Goal: Task Accomplishment & Management: Use online tool/utility

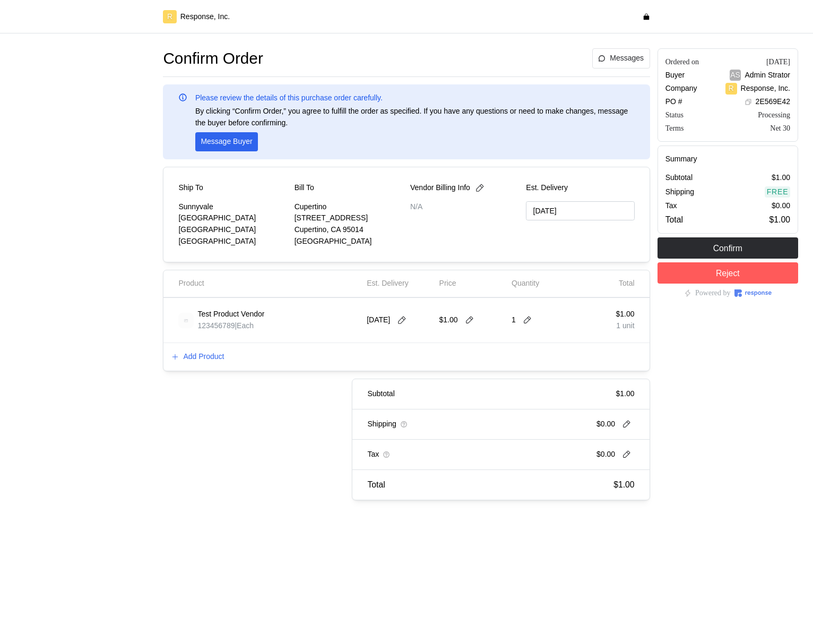
click at [211, 349] on div "Add Product" at bounding box center [406, 357] width 486 height 28
click at [211, 352] on p "Add Product" at bounding box center [203, 357] width 41 height 12
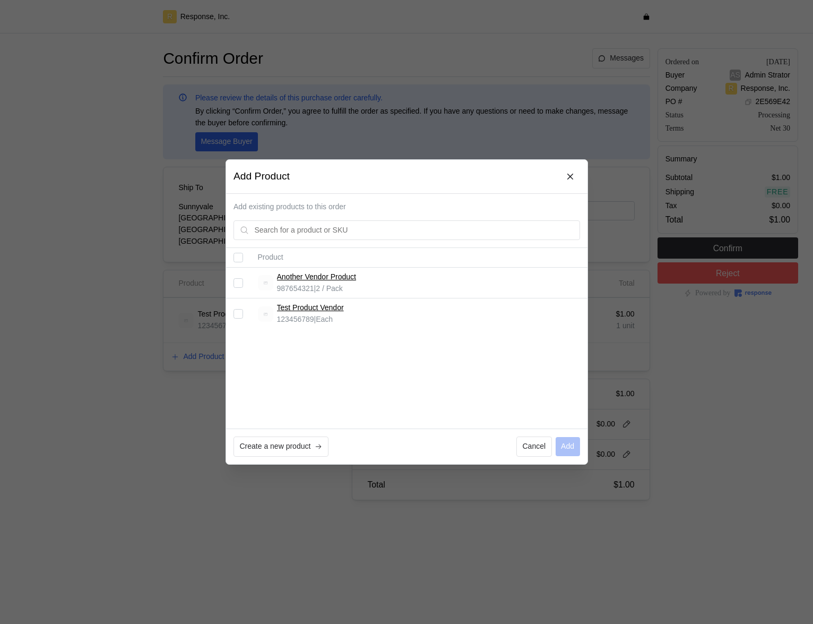
click at [241, 309] on input "Select record 2" at bounding box center [239, 314] width 10 height 10
checkbox input "true"
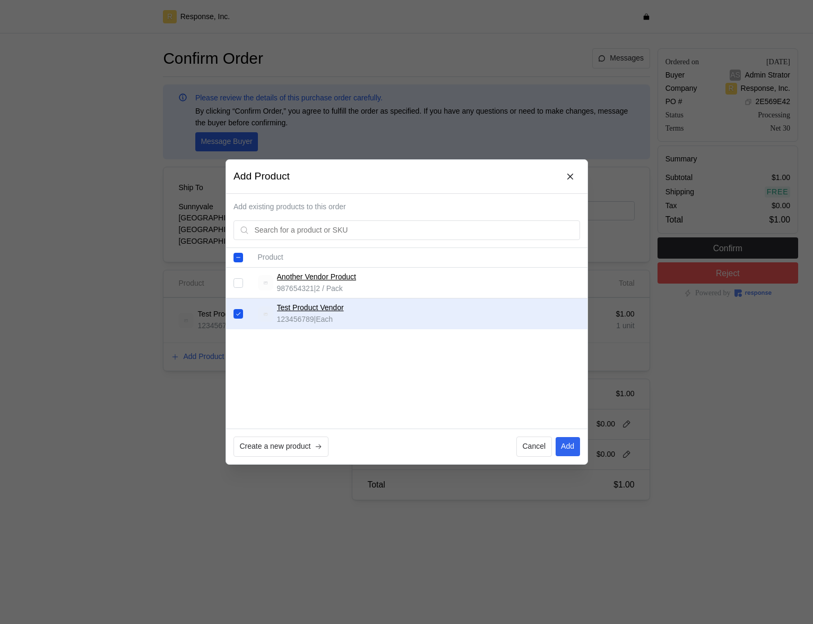
click at [237, 277] on td at bounding box center [238, 283] width 24 height 31
click at [236, 281] on input "Select record 1" at bounding box center [239, 283] width 10 height 10
checkbox input "true"
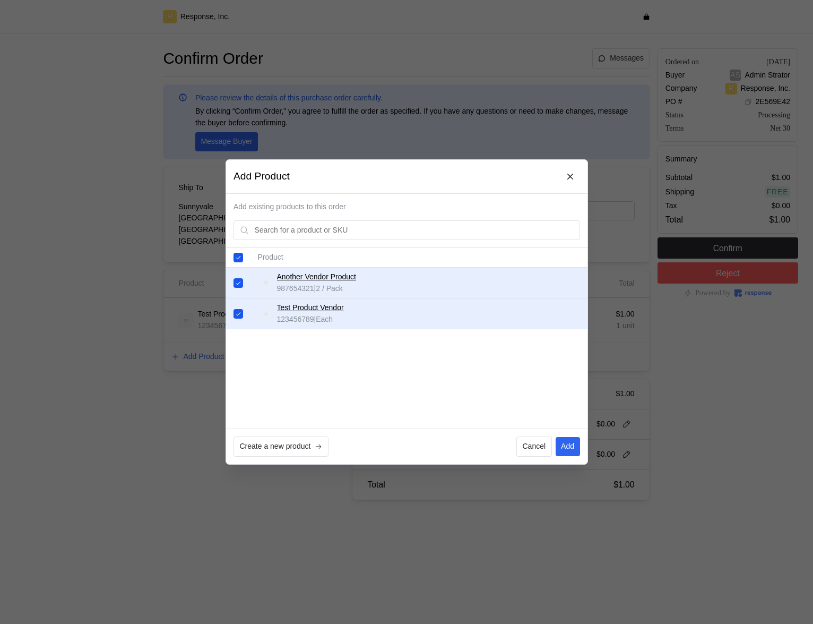
click at [241, 316] on input "Select record 2" at bounding box center [239, 314] width 10 height 10
checkbox input "false"
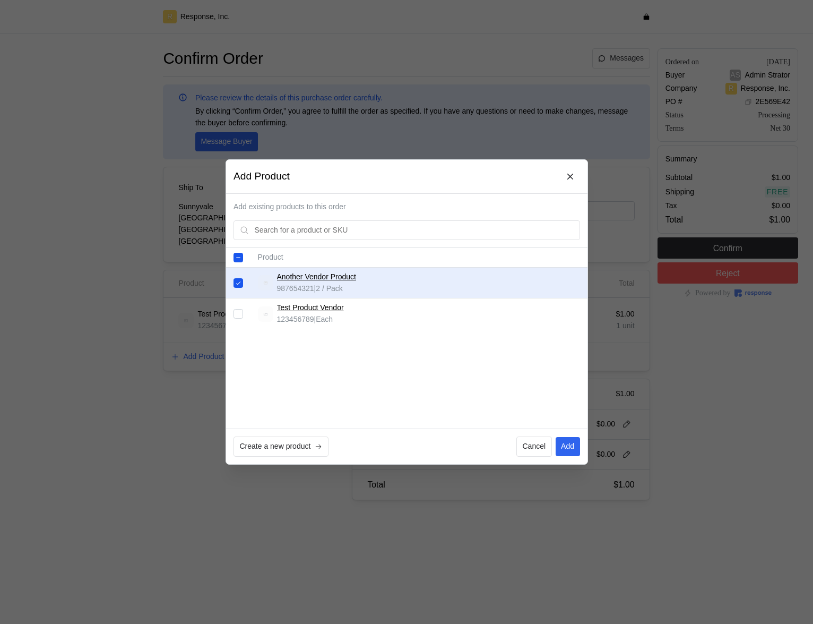
click at [703, 353] on div at bounding box center [406, 312] width 813 height 624
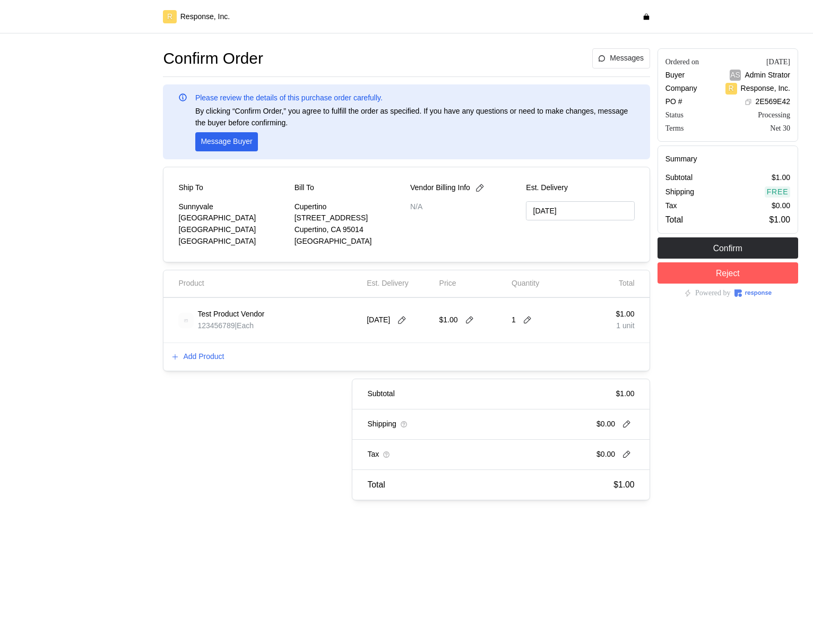
click at [213, 353] on div "Subtotal $1.00 Shipping $0.00 Tax $0.00 Total $1.00" at bounding box center [399, 439] width 502 height 122
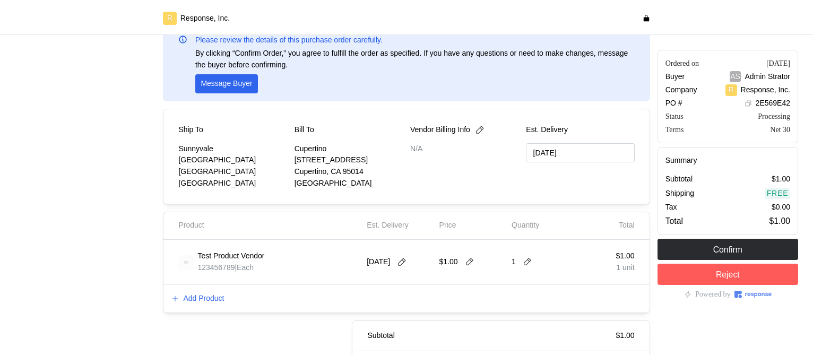
scroll to position [69, 0]
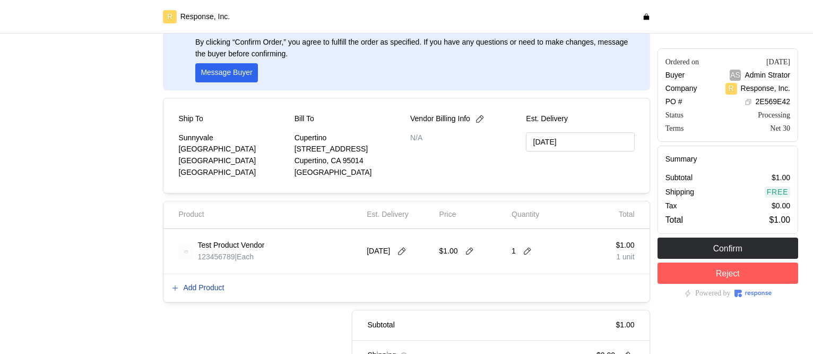
click at [204, 286] on p "Add Product" at bounding box center [203, 288] width 41 height 12
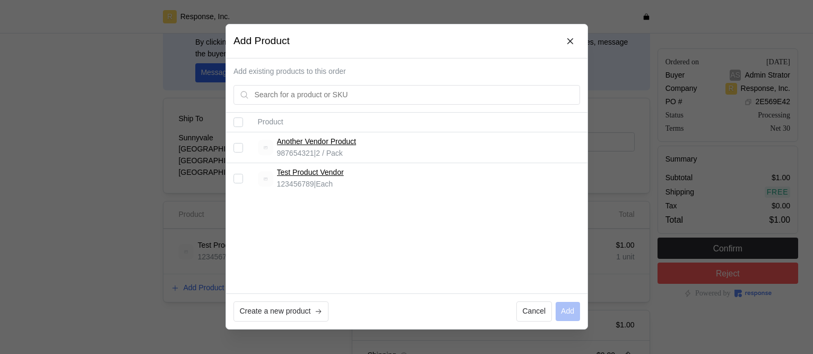
click at [237, 147] on input "Select record 1" at bounding box center [239, 148] width 10 height 10
checkbox input "true"
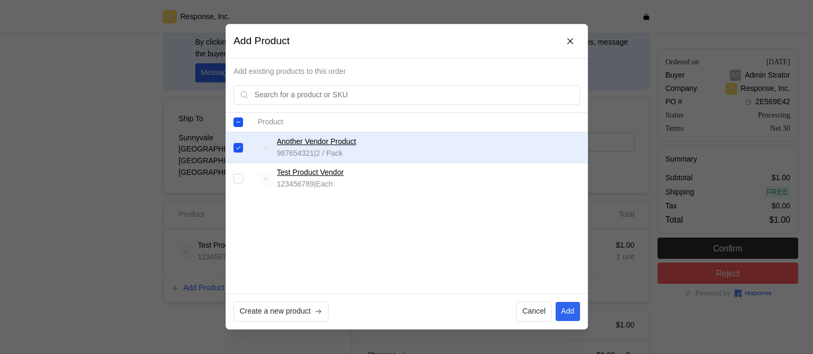
click at [241, 182] on input "Select record 2" at bounding box center [239, 179] width 10 height 10
checkbox input "true"
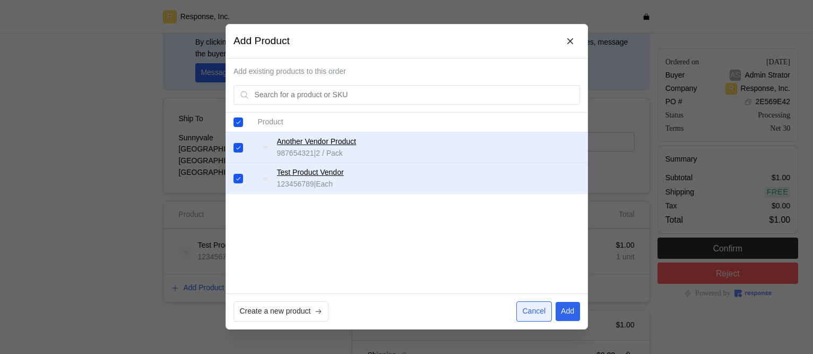
click at [537, 309] on p "Cancel" at bounding box center [533, 312] width 23 height 12
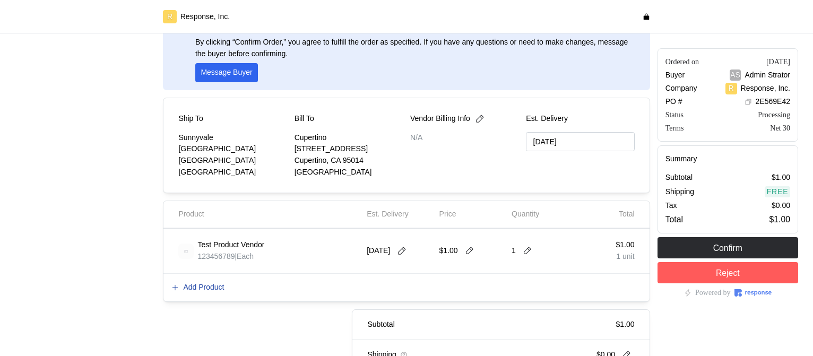
click at [202, 289] on p "Add Product" at bounding box center [203, 288] width 41 height 12
